Goal: Transaction & Acquisition: Obtain resource

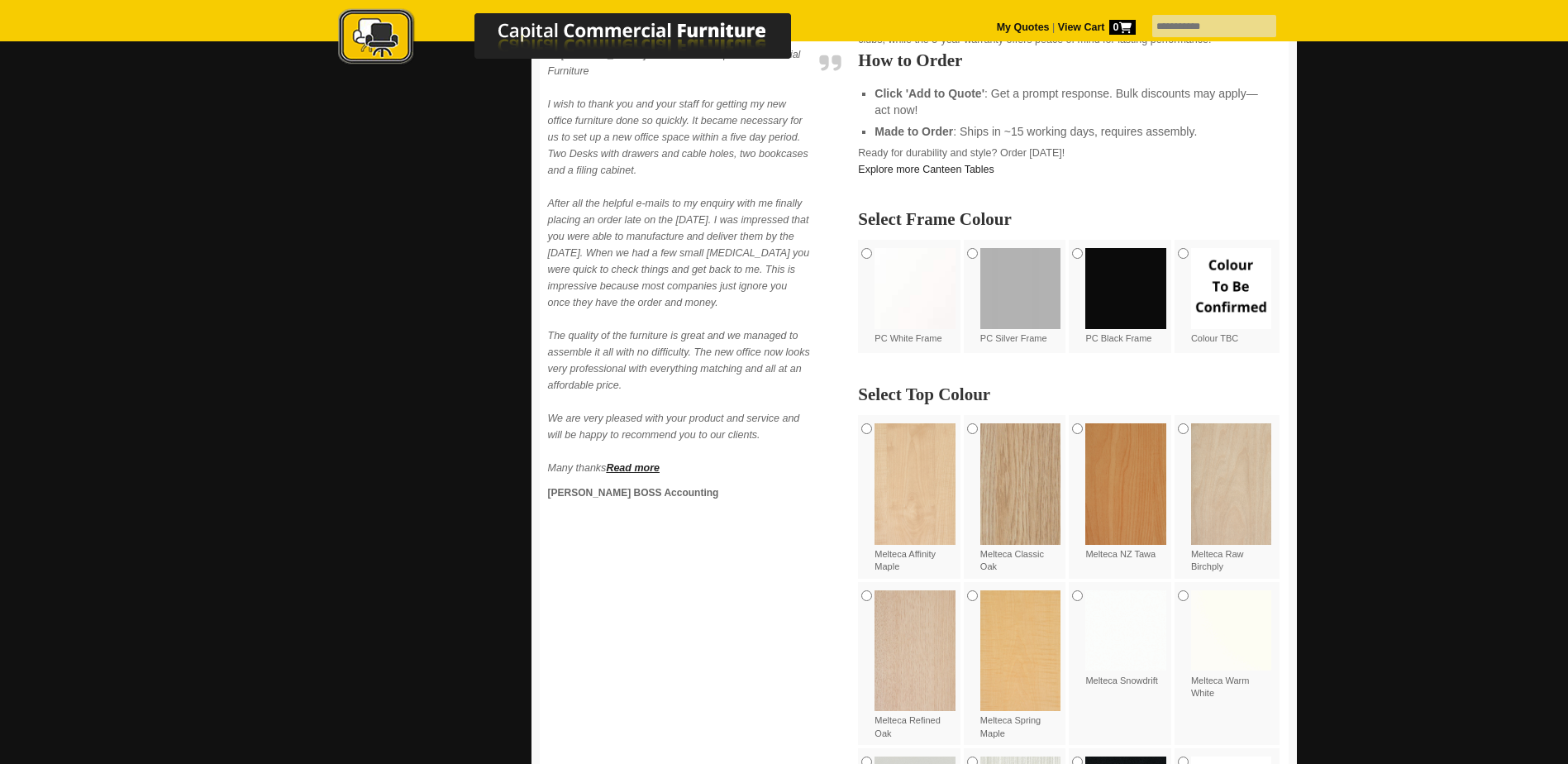
scroll to position [826, 0]
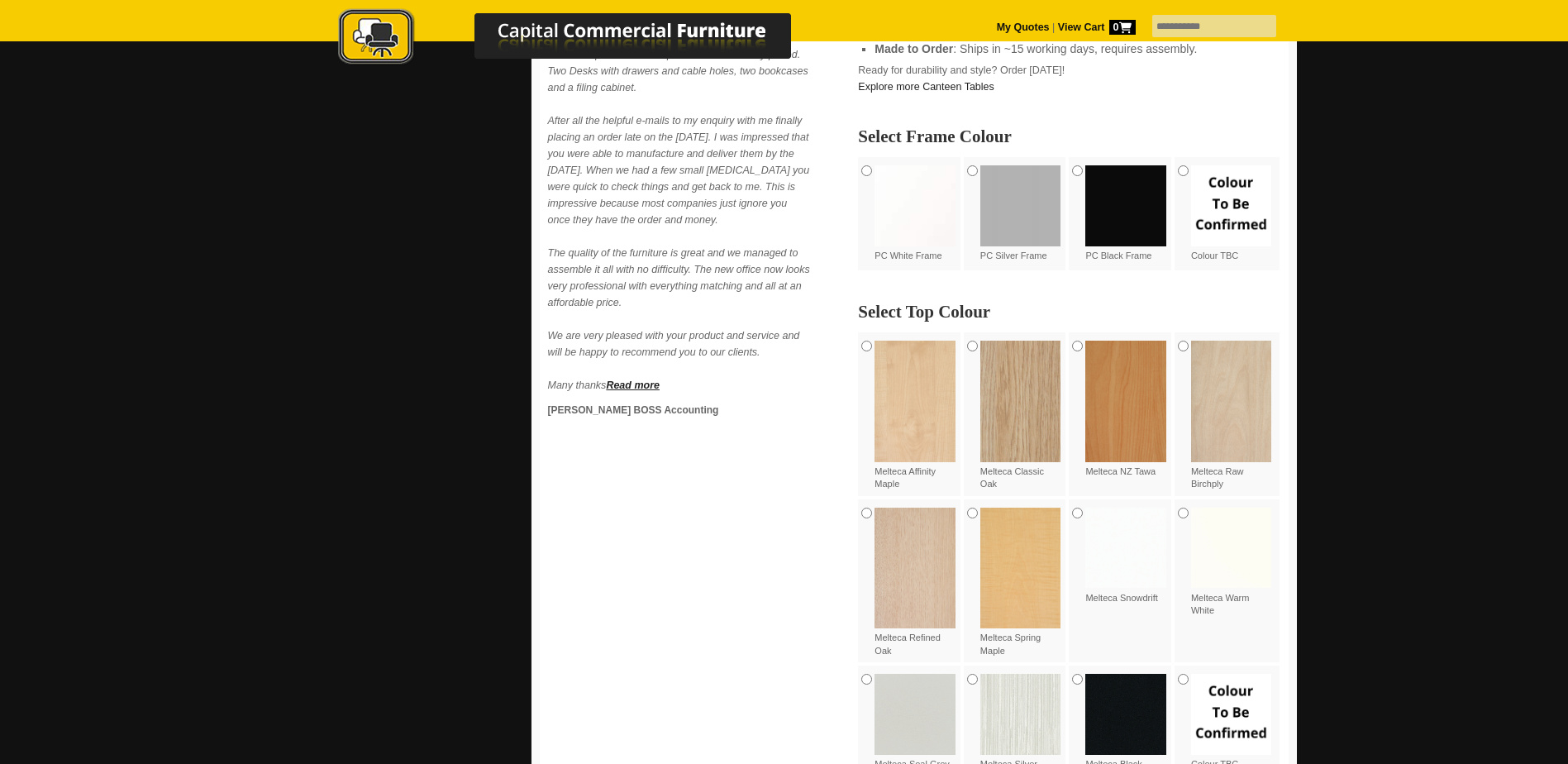
click at [1124, 565] on img at bounding box center [1126, 548] width 81 height 81
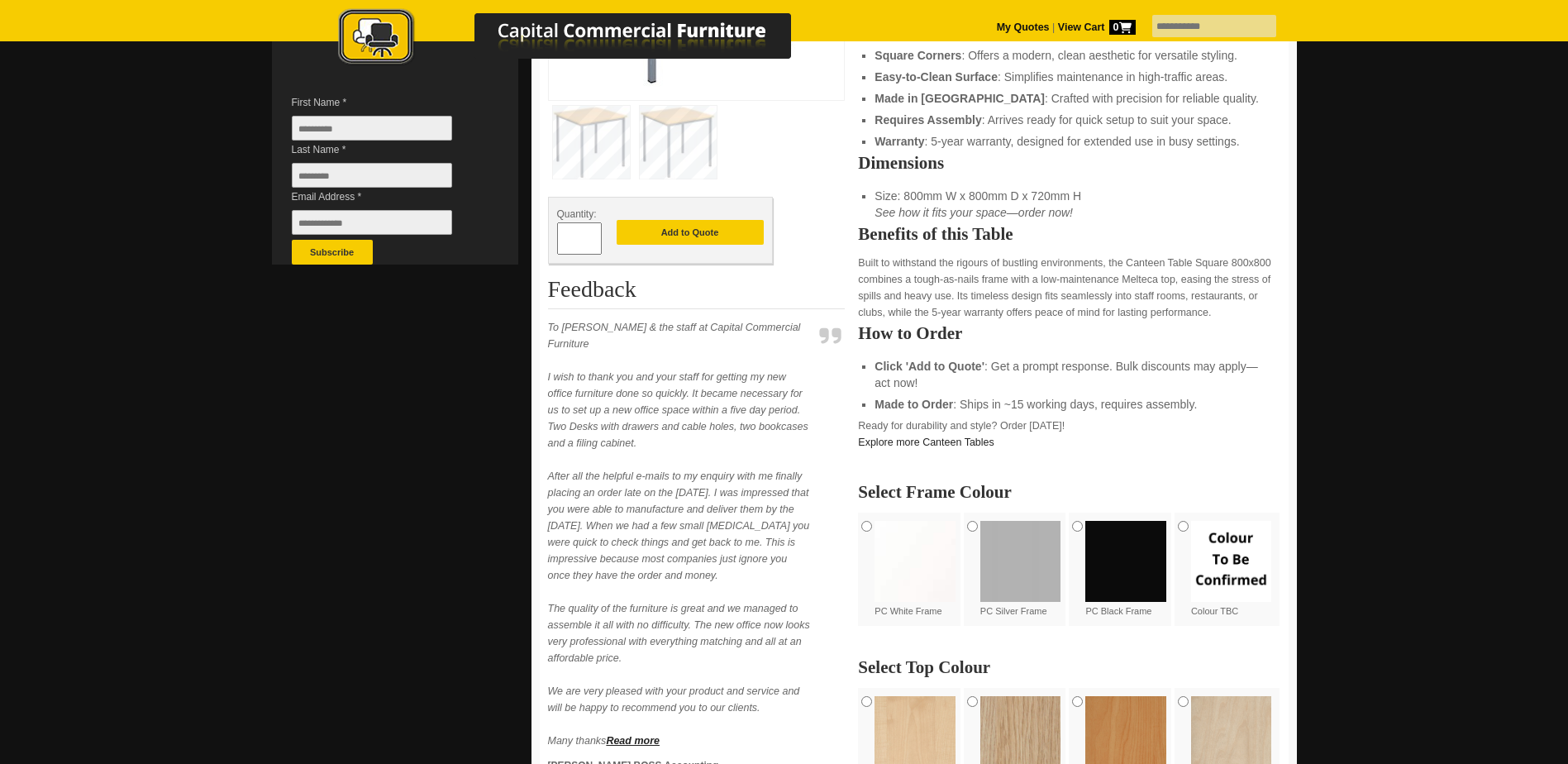
scroll to position [496, 0]
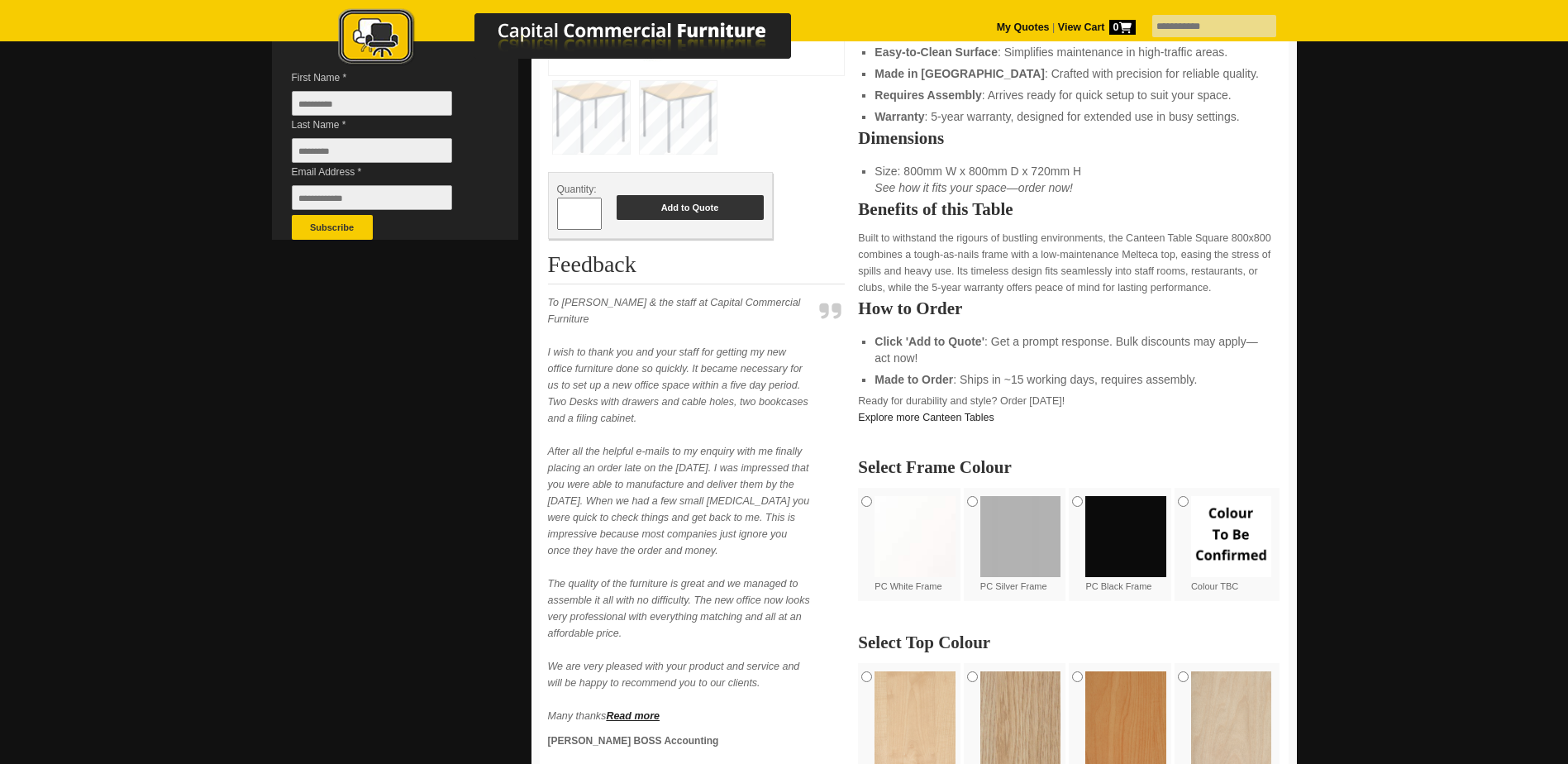
click at [717, 214] on button "Add to Quote" at bounding box center [690, 208] width 147 height 25
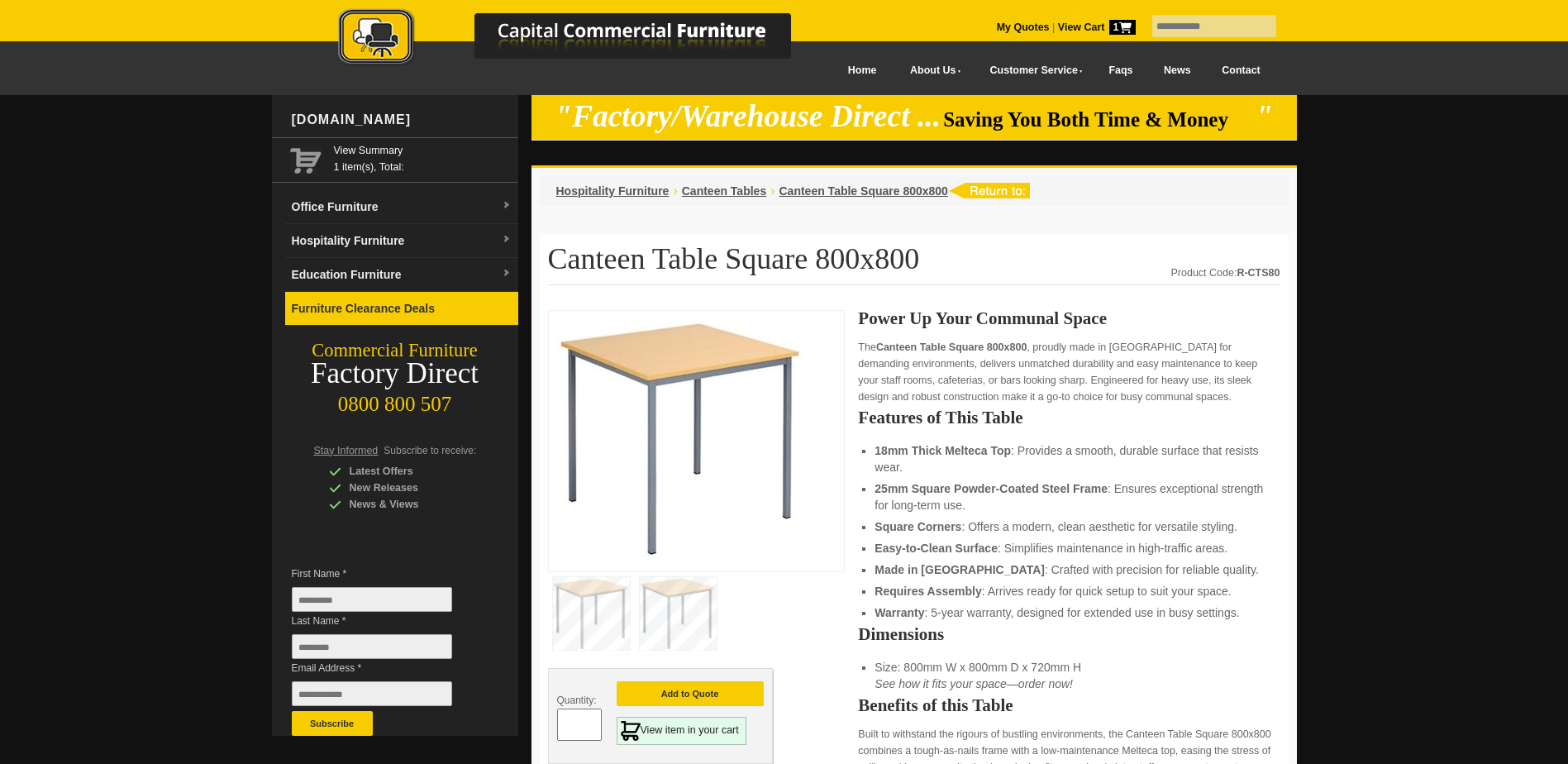
click at [441, 306] on link "Furniture Clearance Deals" at bounding box center [401, 309] width 233 height 34
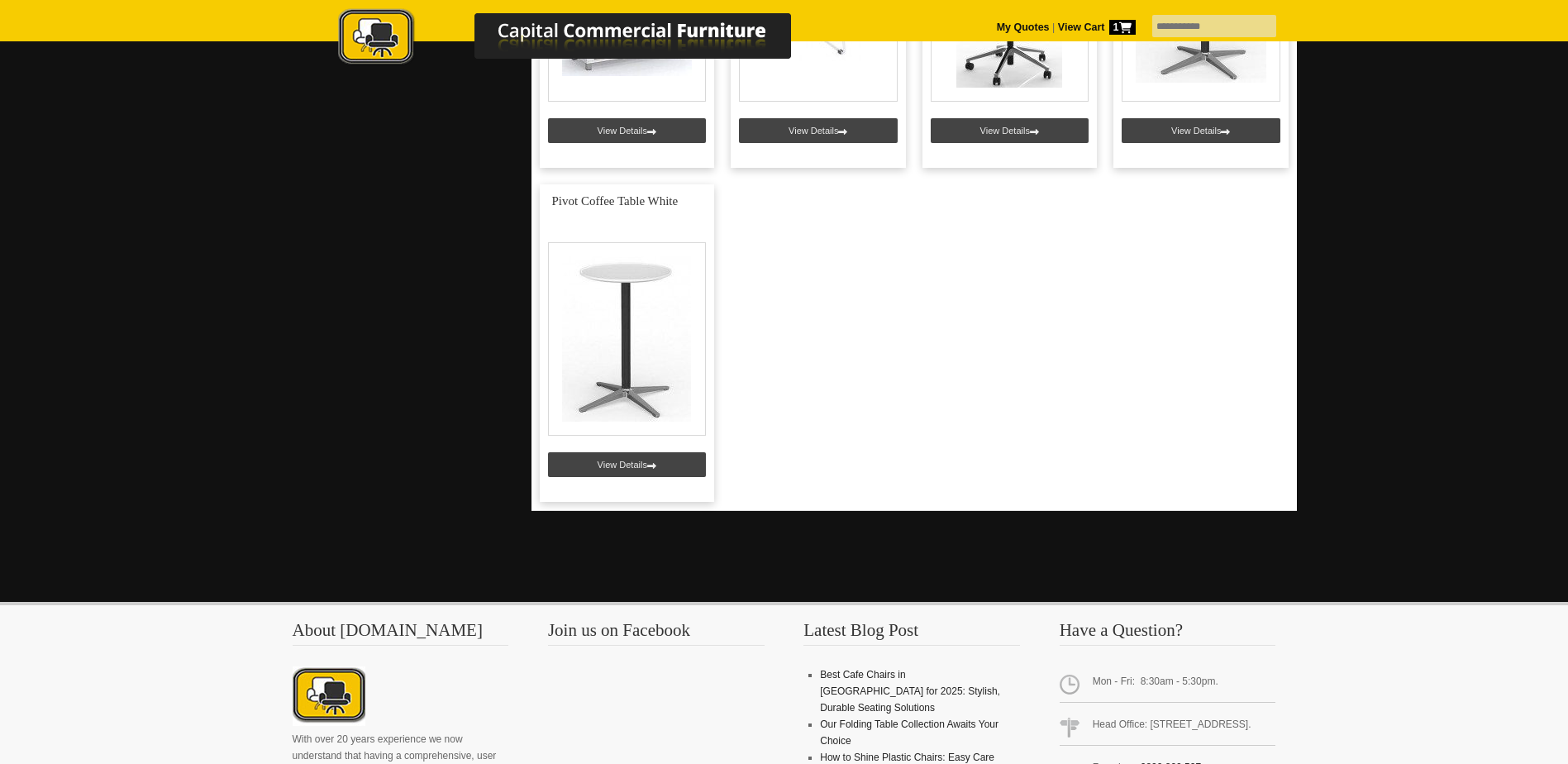
scroll to position [909, 0]
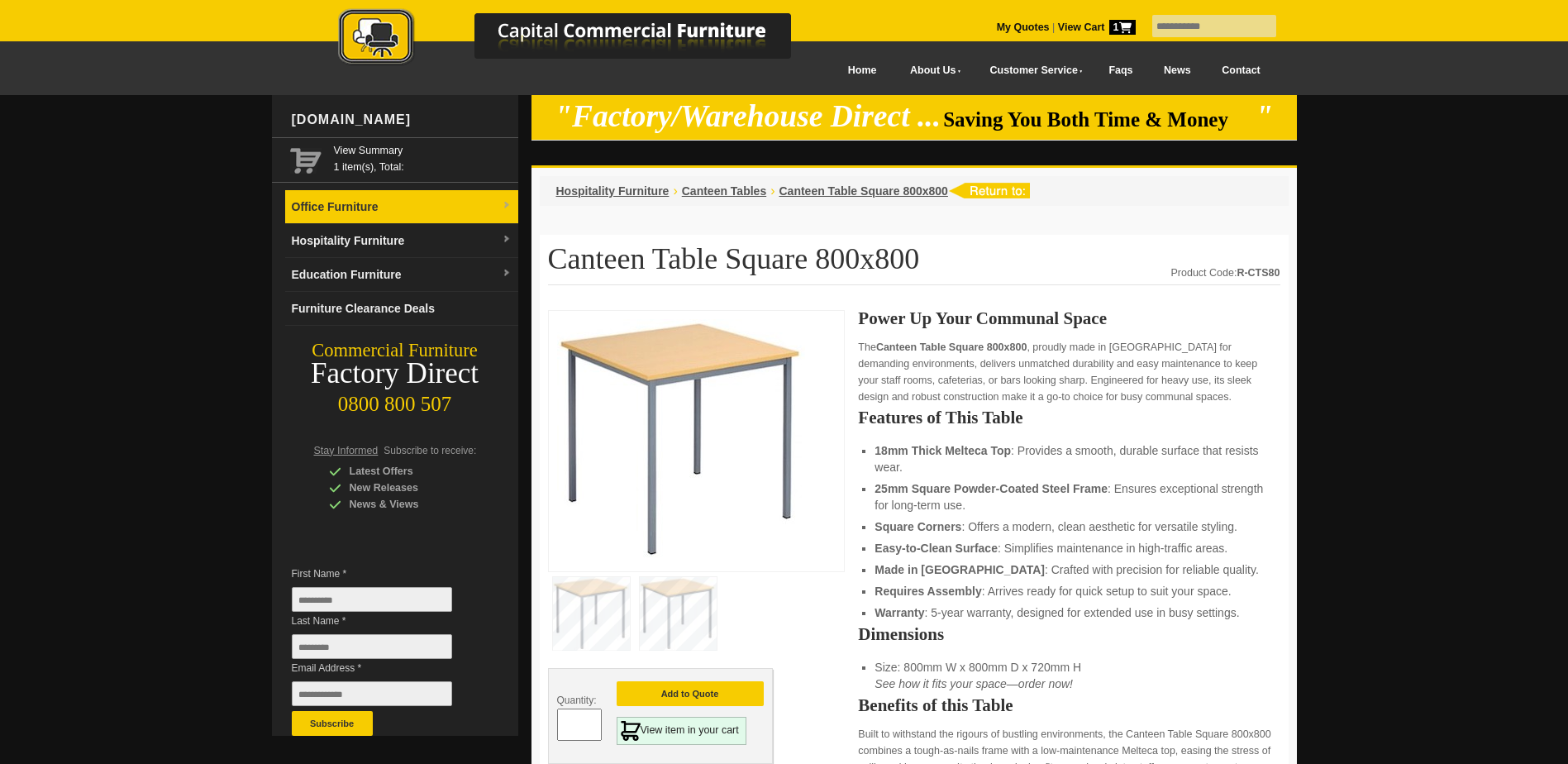
click at [506, 200] on img at bounding box center [506, 205] width 10 height 10
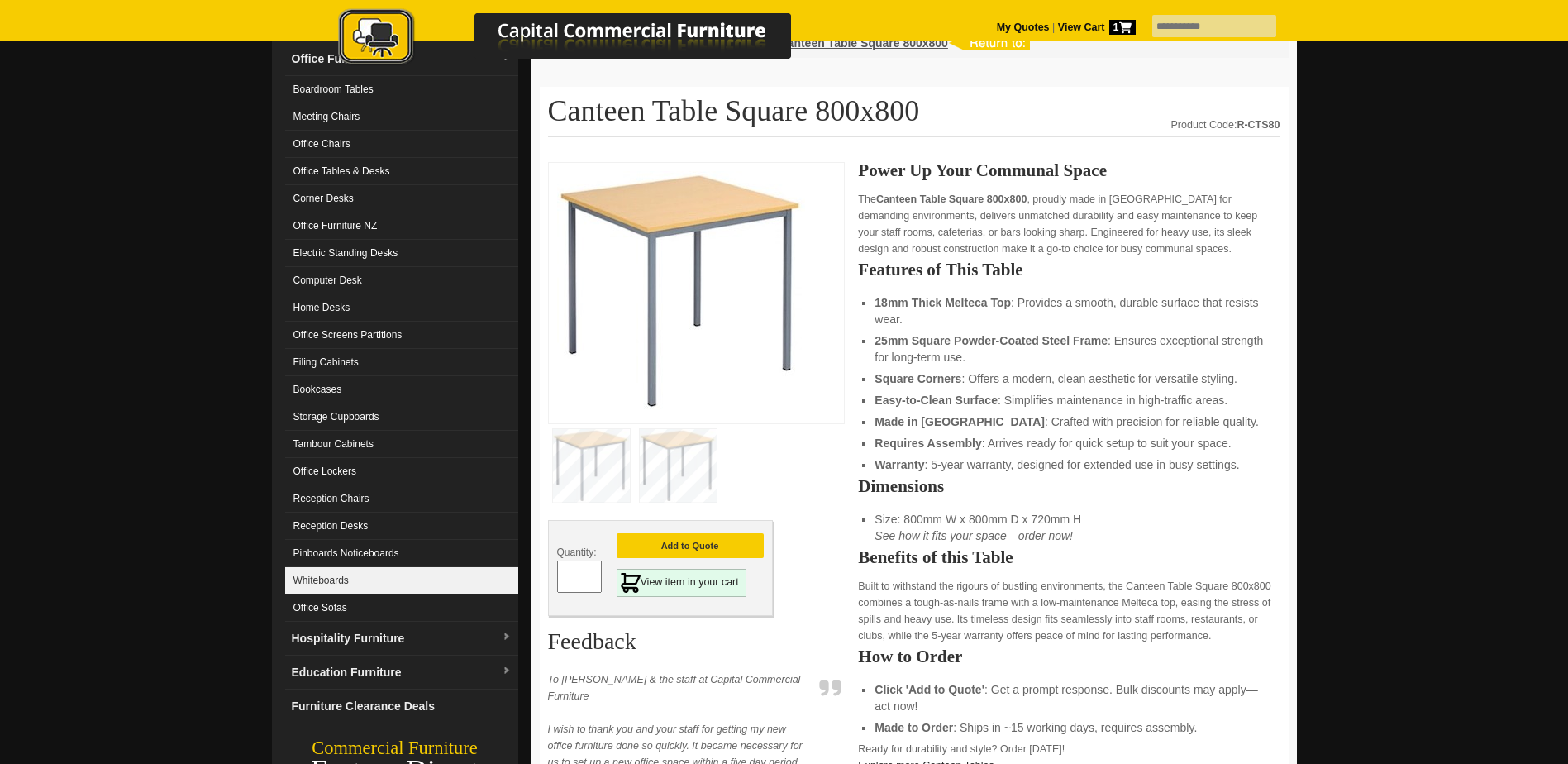
scroll to position [165, 0]
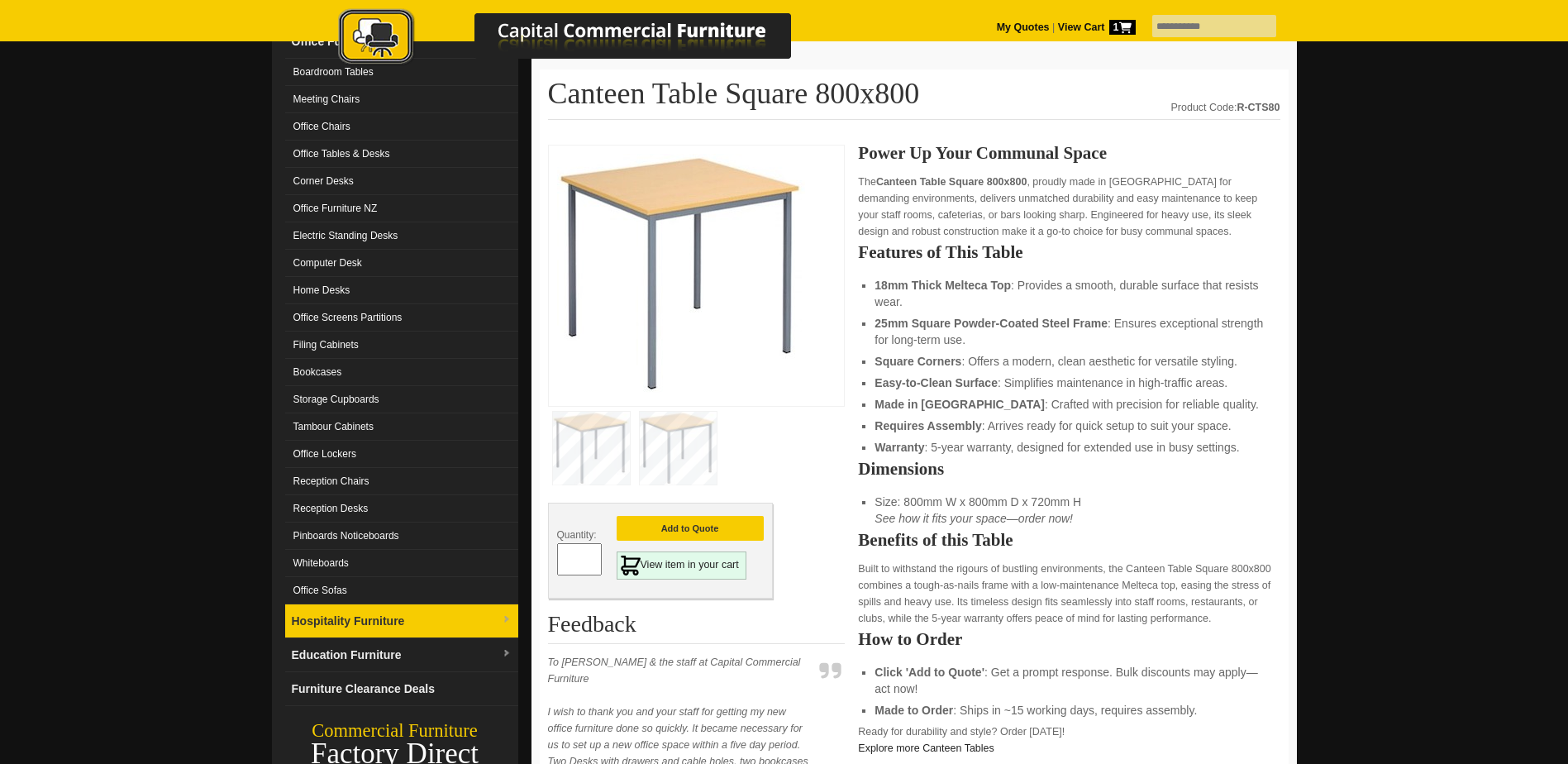
click at [476, 624] on link "Hospitality Furniture" at bounding box center [401, 621] width 233 height 34
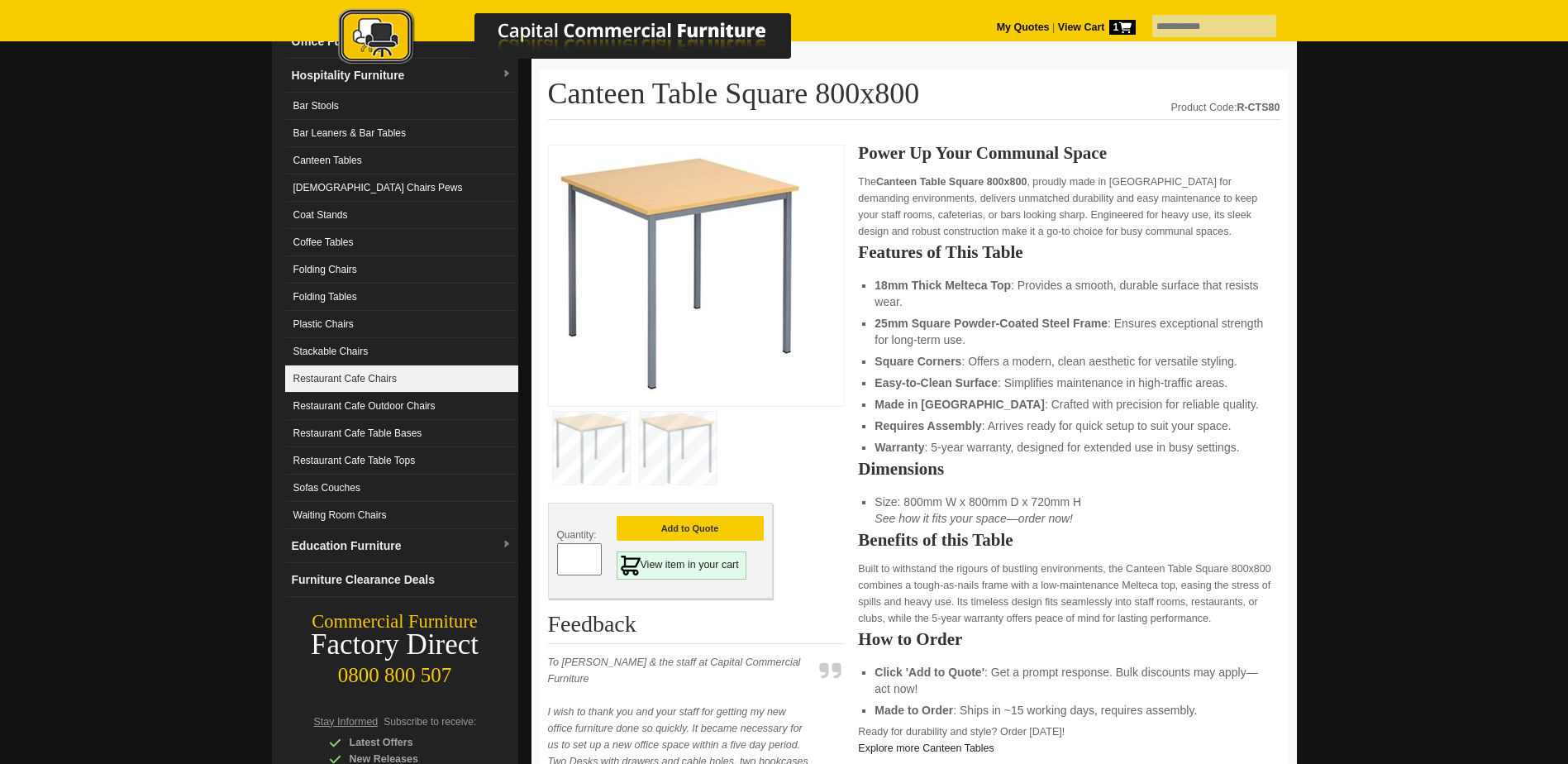
click at [396, 368] on link "Restaurant Cafe Chairs" at bounding box center [401, 378] width 233 height 27
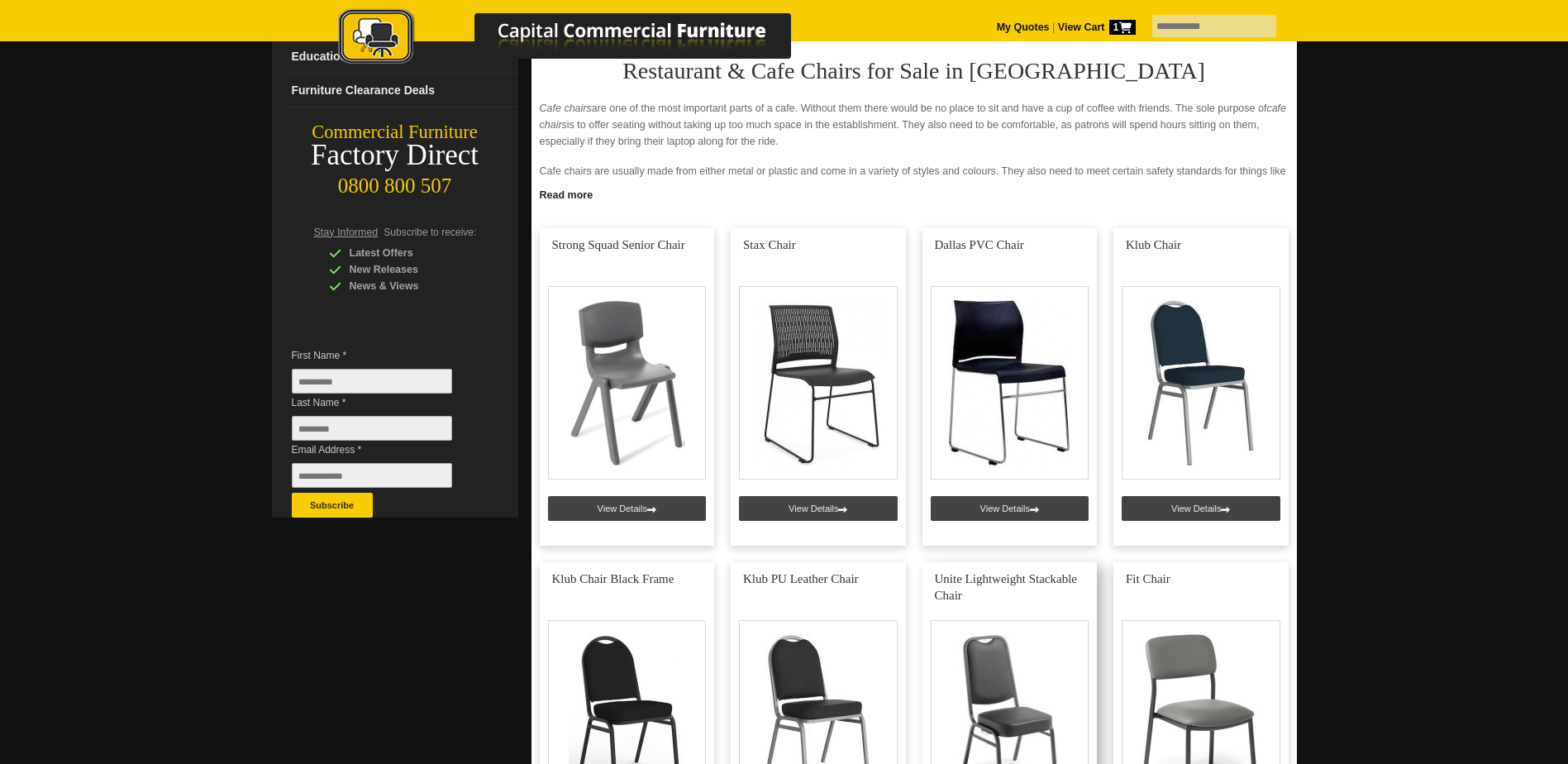
scroll to position [210, 0]
